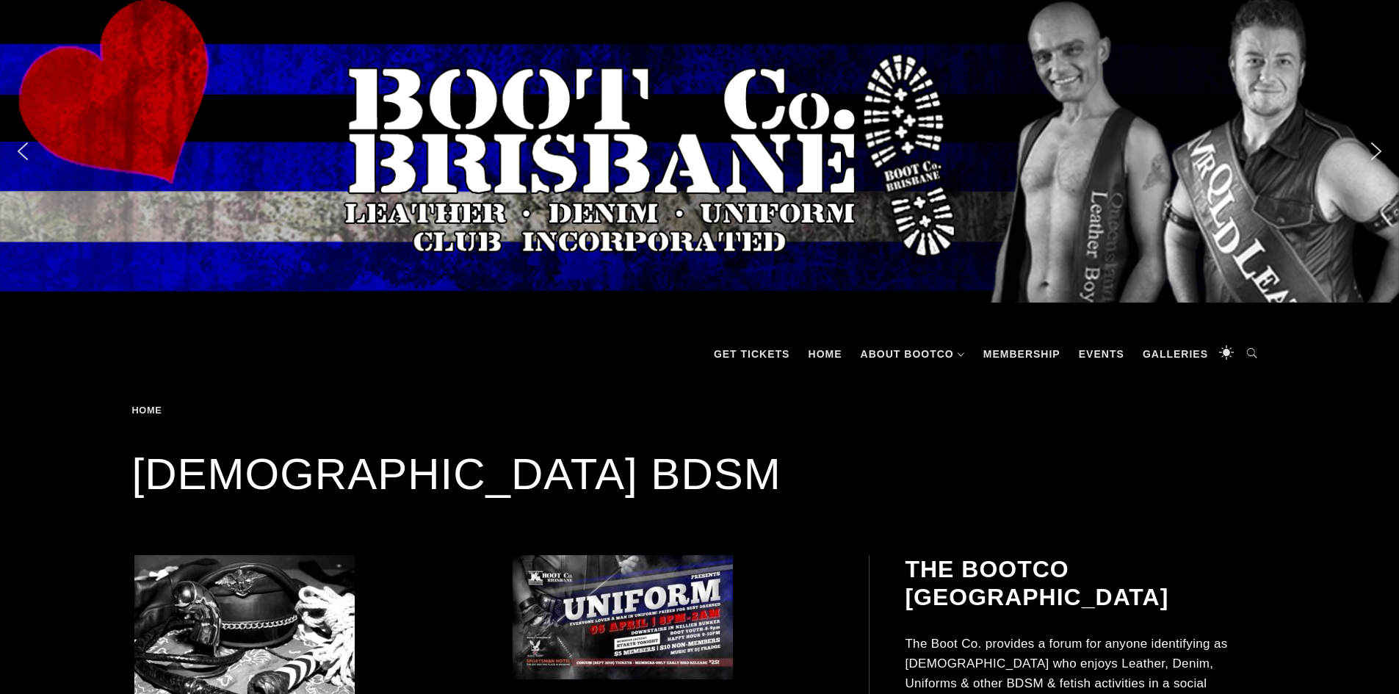
click at [1382, 154] on img "next arrow" at bounding box center [1375, 150] width 23 height 23
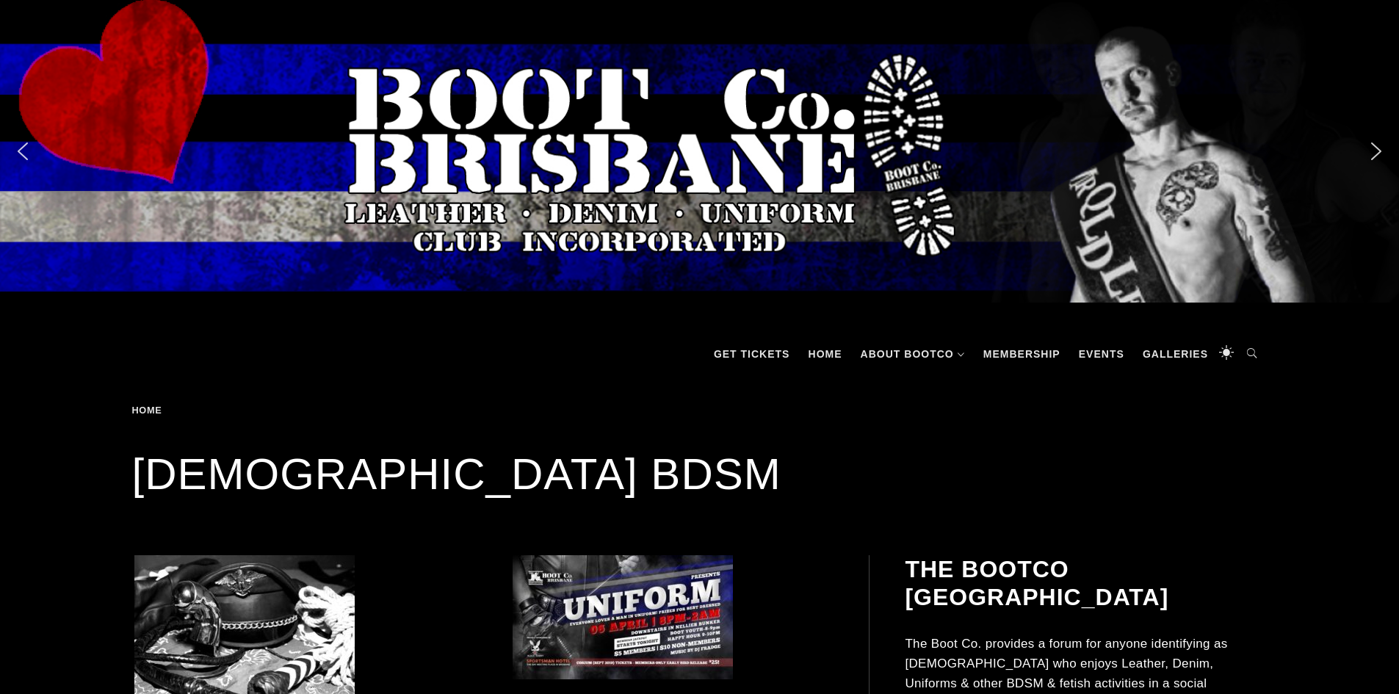
click at [1382, 155] on img "next arrow" at bounding box center [1375, 150] width 23 height 23
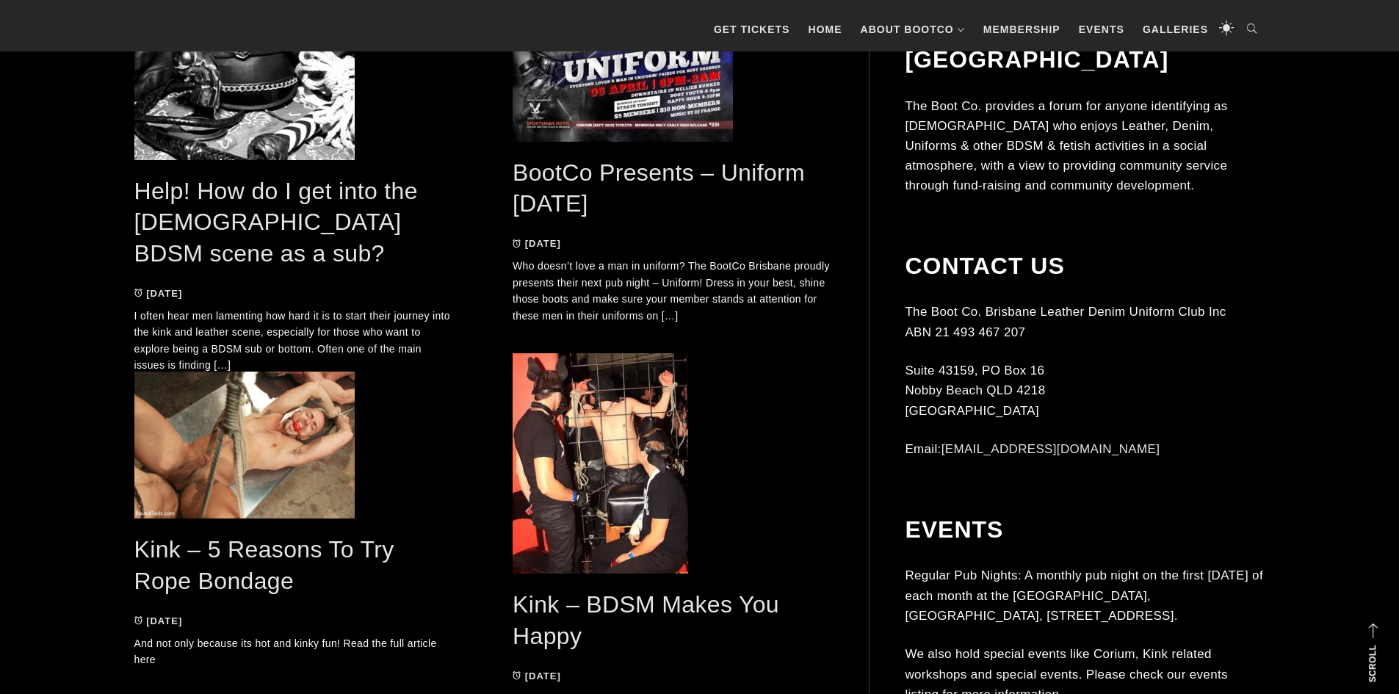
scroll to position [465, 0]
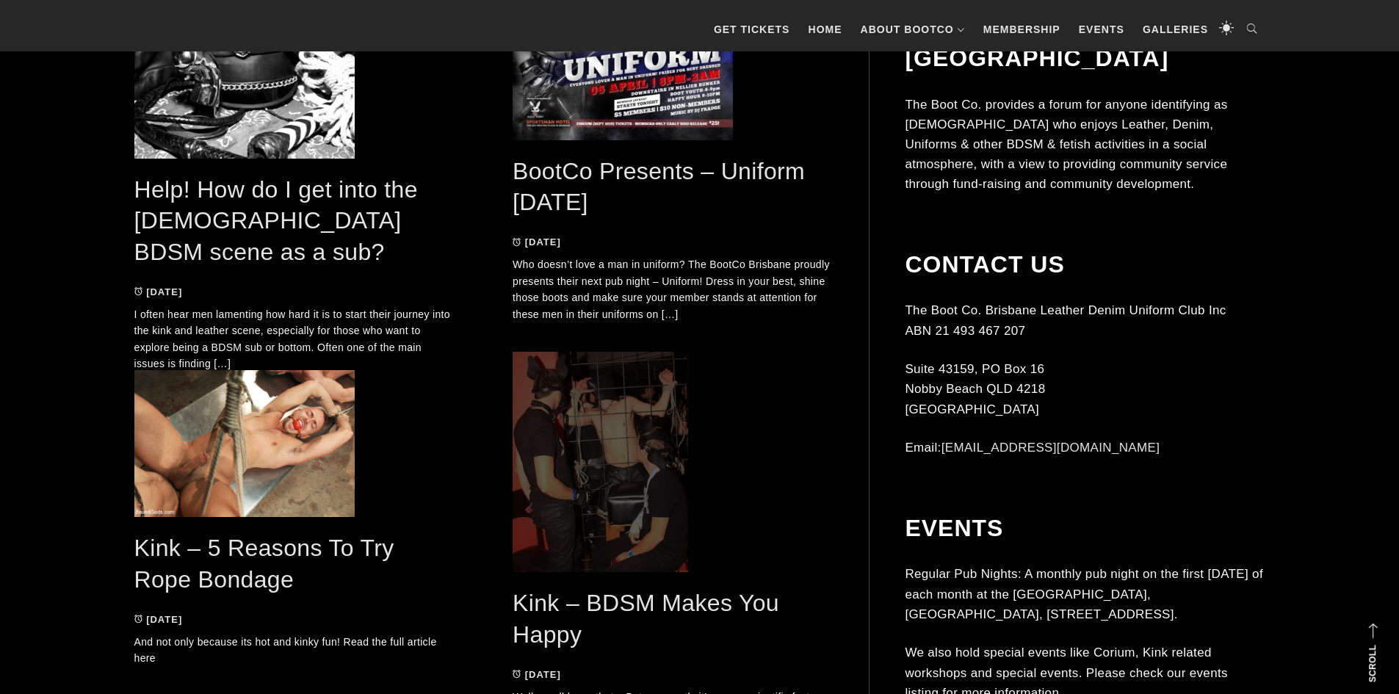
click at [639, 453] on span at bounding box center [672, 462] width 320 height 220
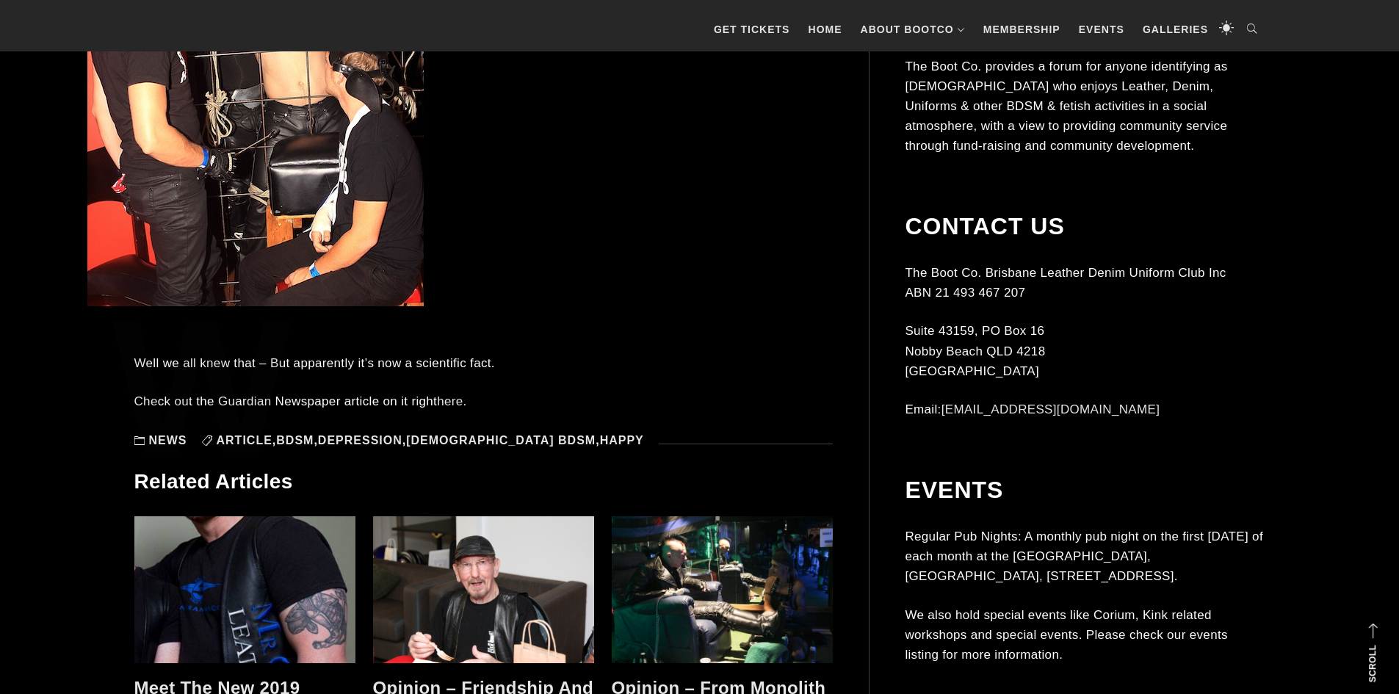
scroll to position [609, 0]
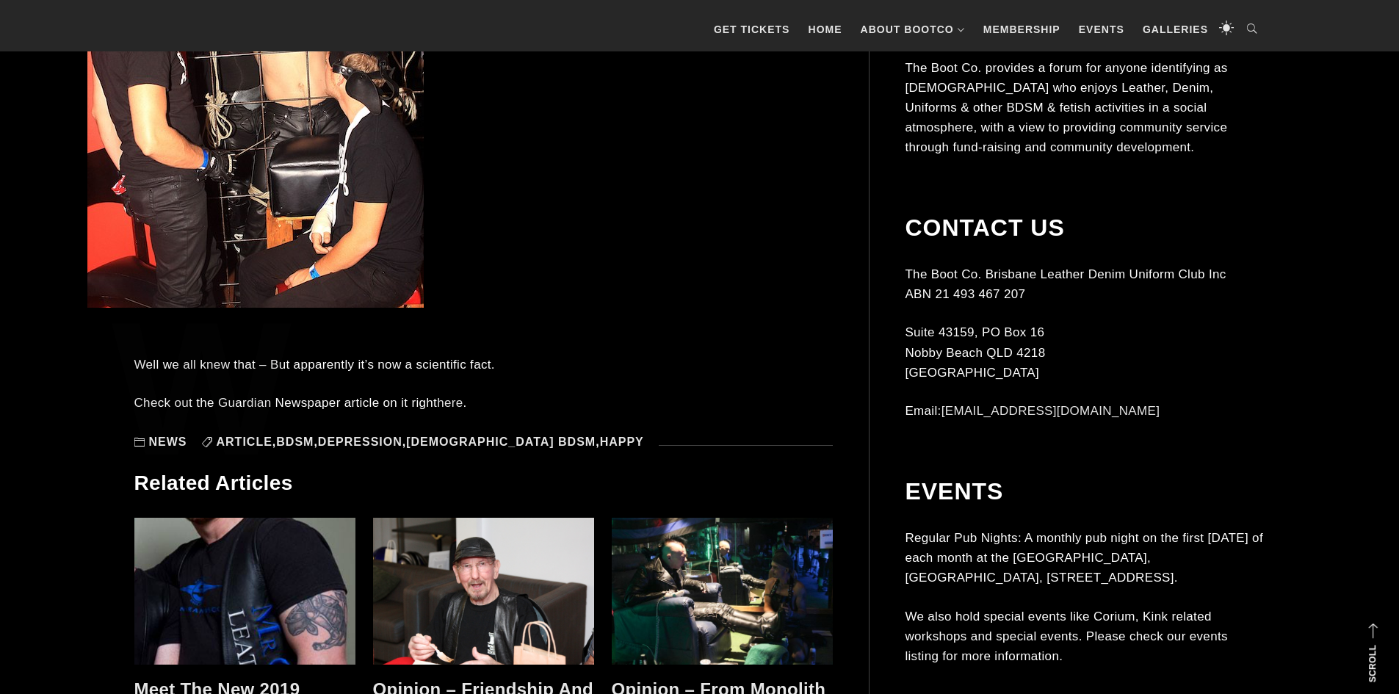
click at [454, 405] on link "here" at bounding box center [450, 403] width 26 height 14
